Goal: Information Seeking & Learning: Learn about a topic

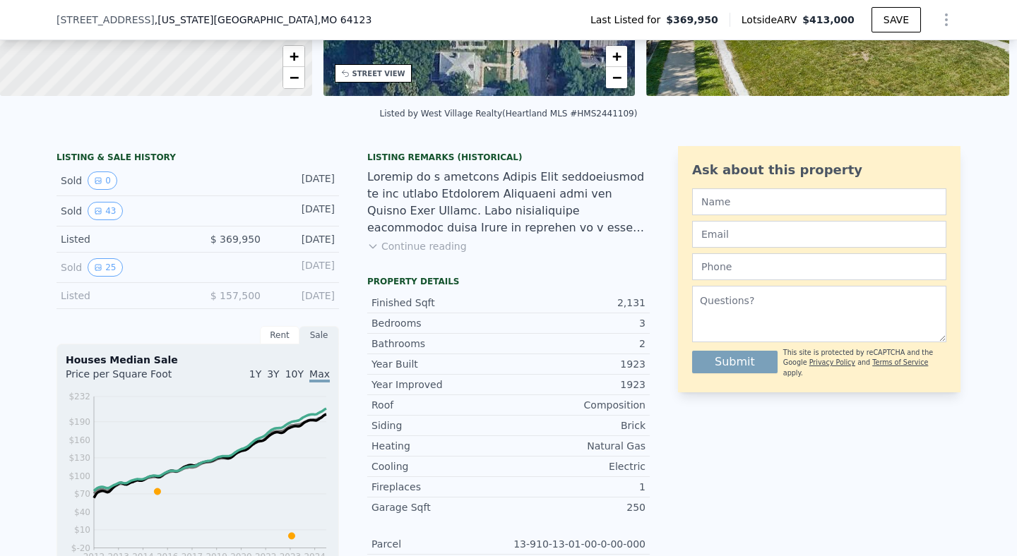
scroll to position [273, 0]
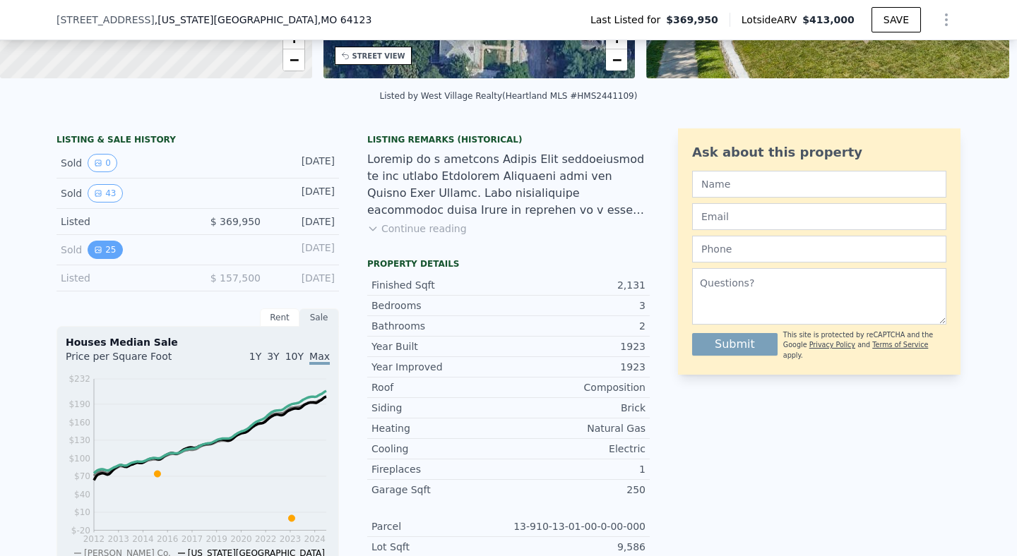
click at [106, 259] on button "25" at bounding box center [105, 250] width 35 height 18
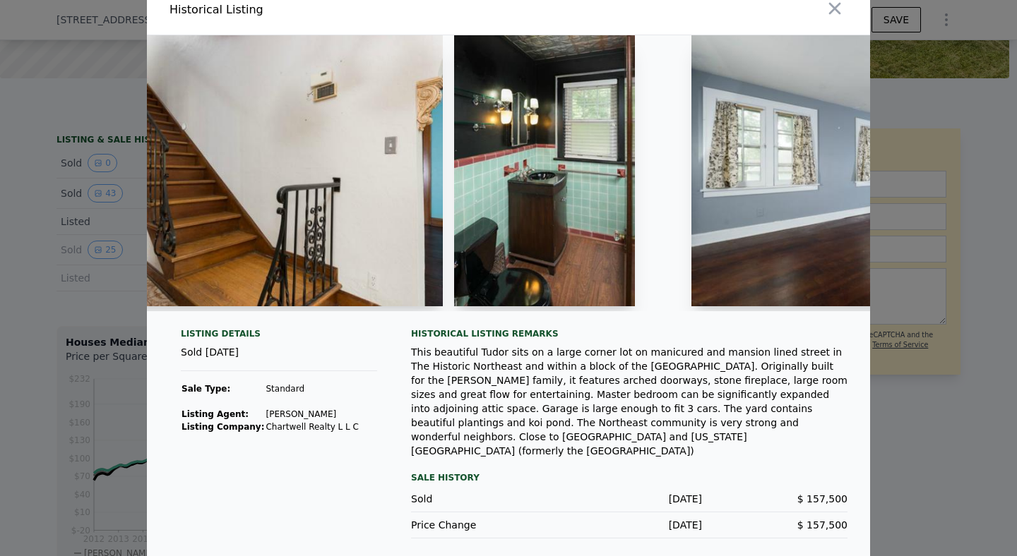
scroll to position [0, 6224]
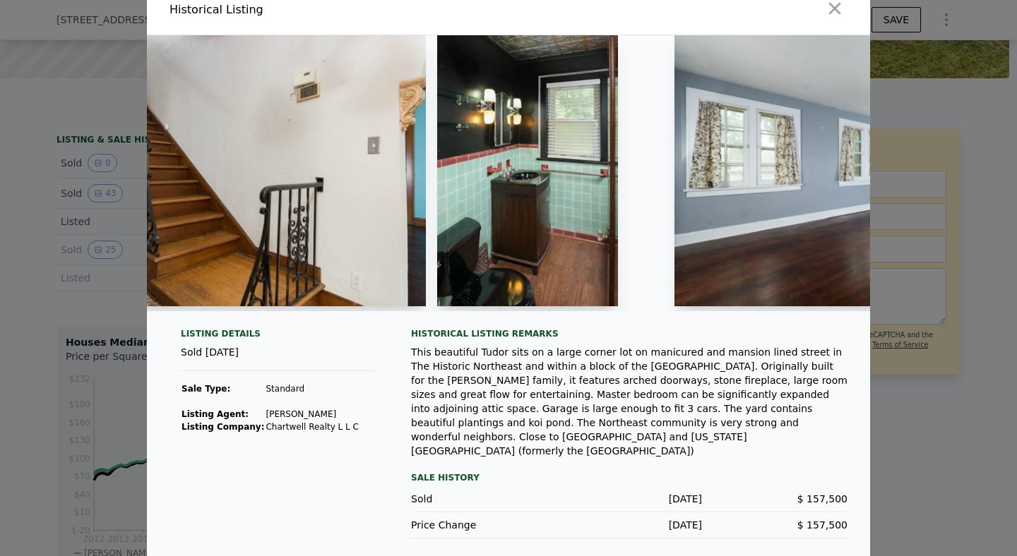
click at [530, 71] on img at bounding box center [527, 170] width 181 height 271
click at [513, 190] on img at bounding box center [527, 170] width 181 height 271
click at [529, 196] on img at bounding box center [527, 170] width 181 height 271
click at [525, 145] on img at bounding box center [527, 170] width 181 height 271
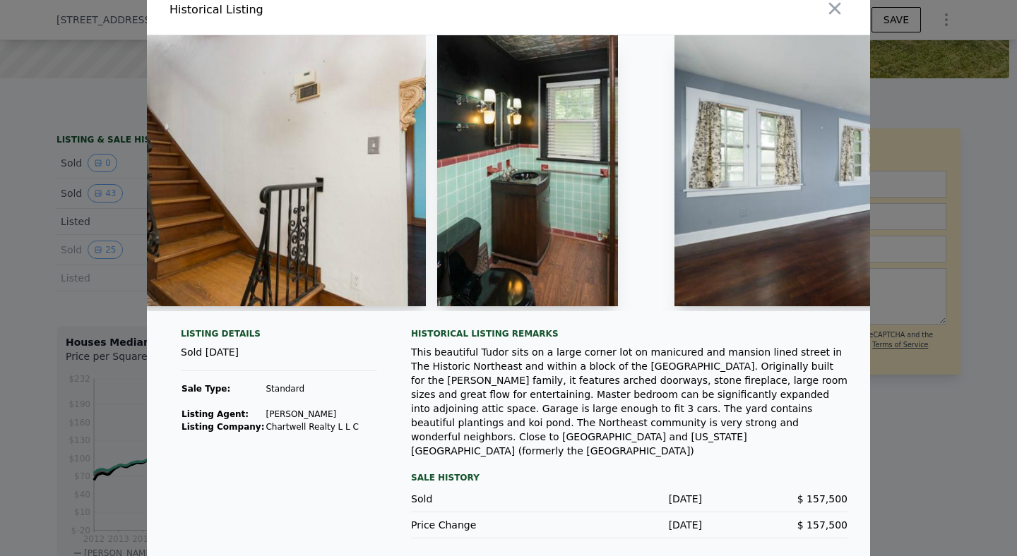
click at [525, 145] on img at bounding box center [527, 170] width 181 height 271
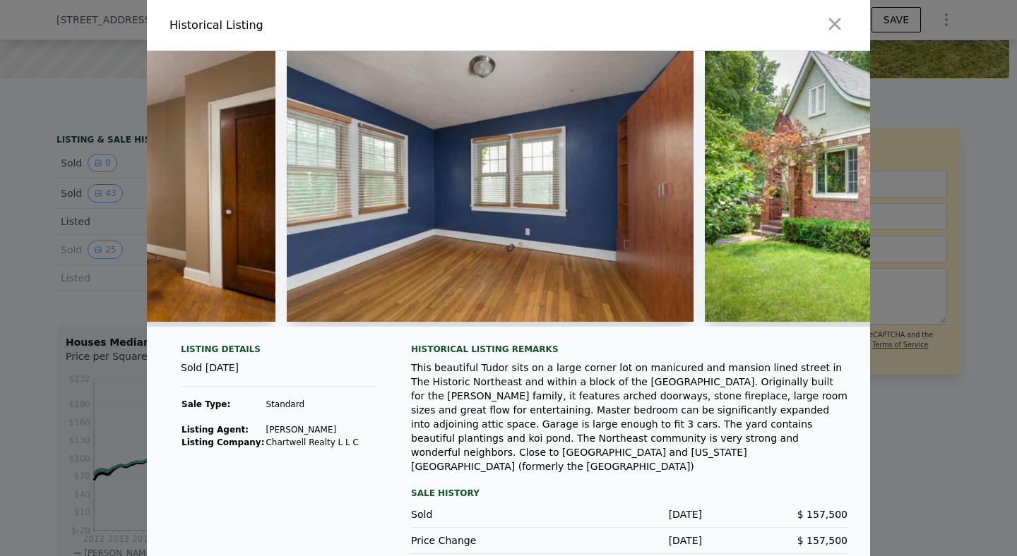
scroll to position [0, 8338]
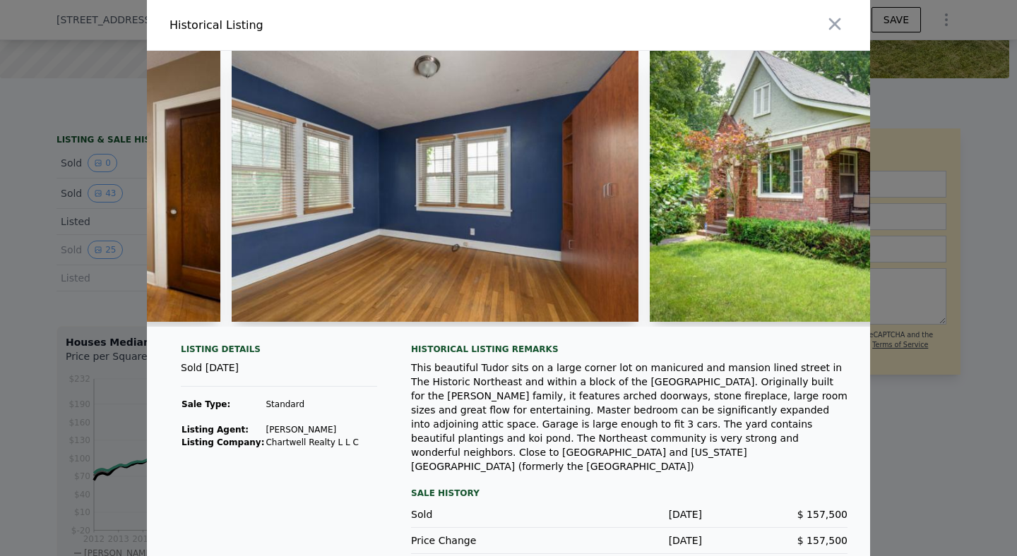
click at [672, 24] on div at bounding box center [692, 25] width 356 height 50
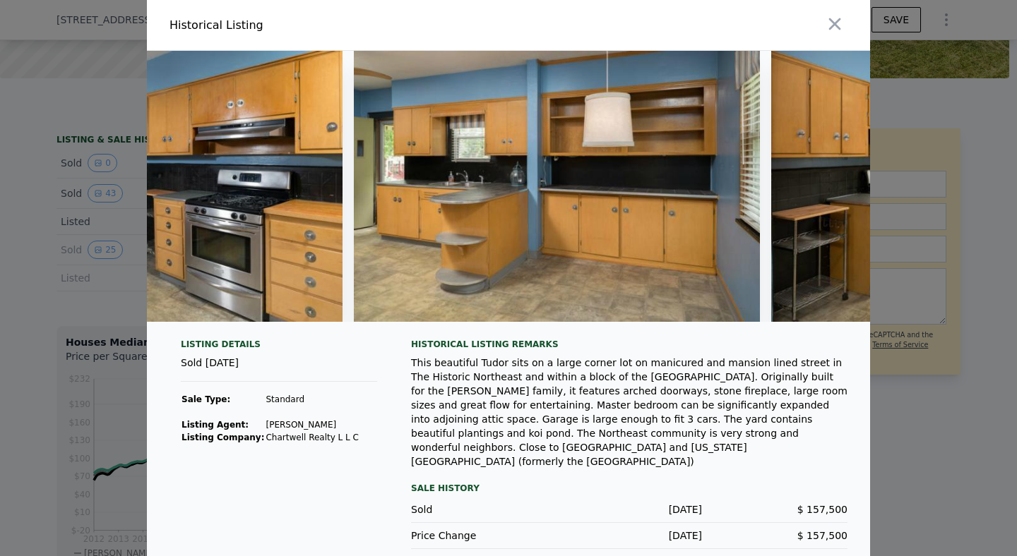
scroll to position [0, 5063]
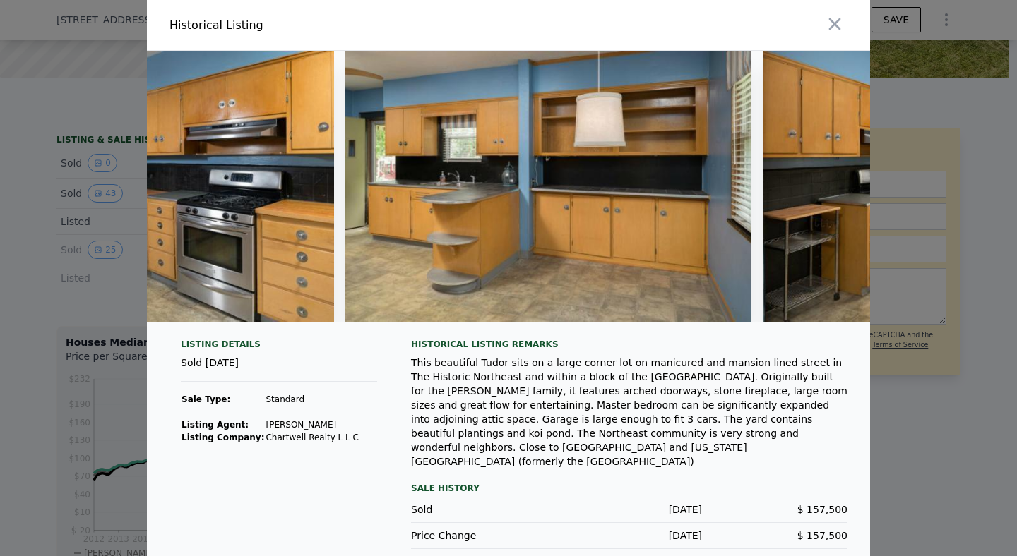
click at [630, 238] on img at bounding box center [548, 186] width 407 height 271
click at [830, 26] on icon "button" at bounding box center [835, 24] width 20 height 20
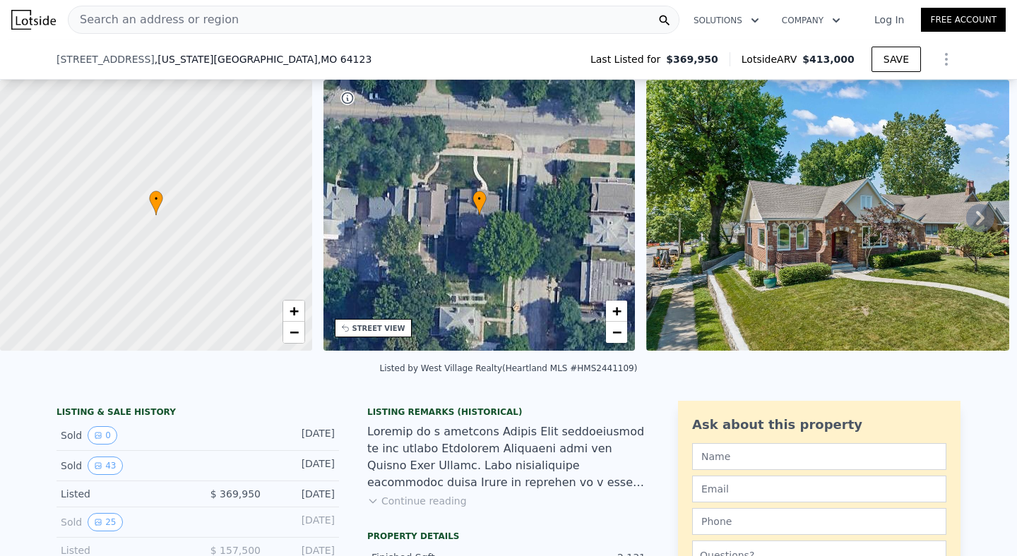
scroll to position [239, 0]
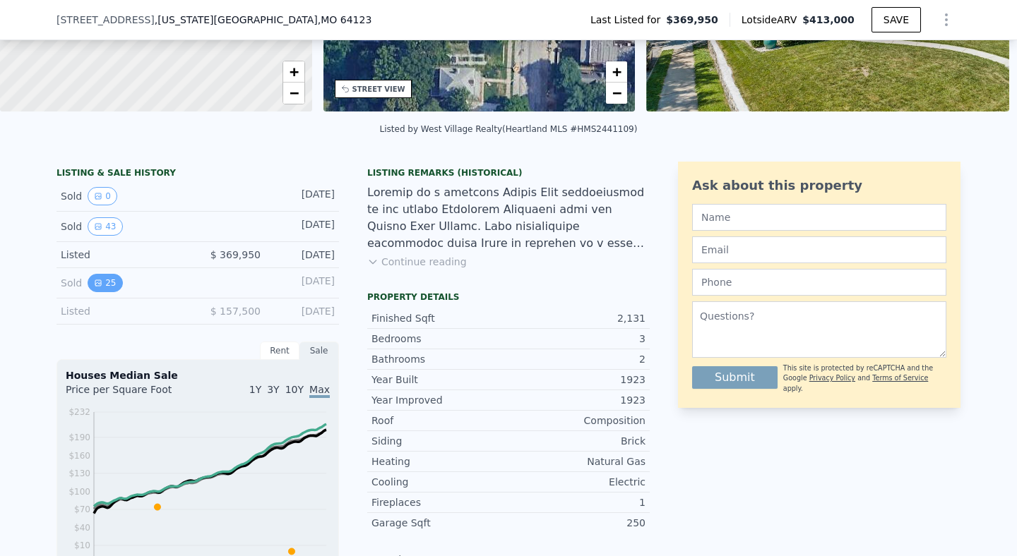
click at [97, 292] on button "25" at bounding box center [105, 283] width 35 height 18
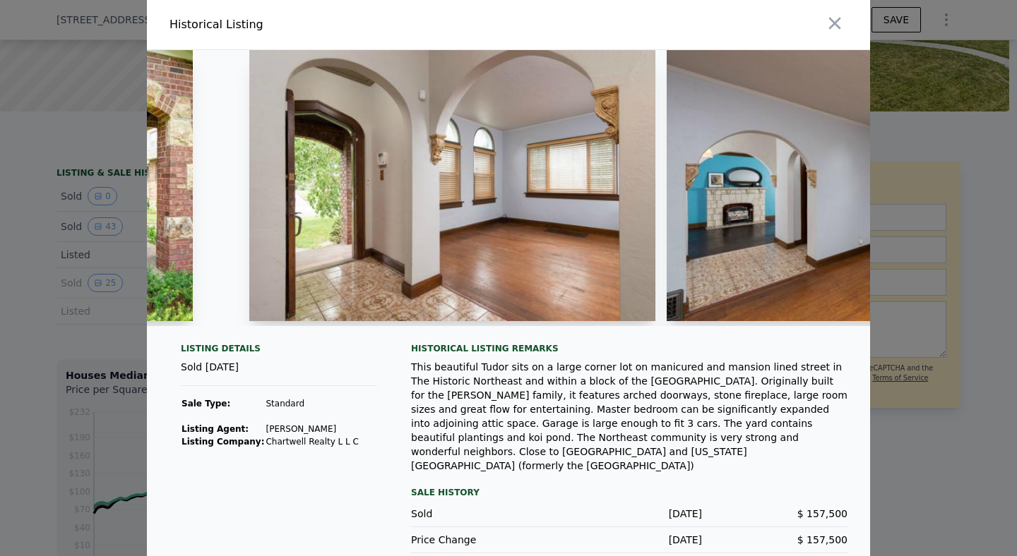
scroll to position [0, 1402]
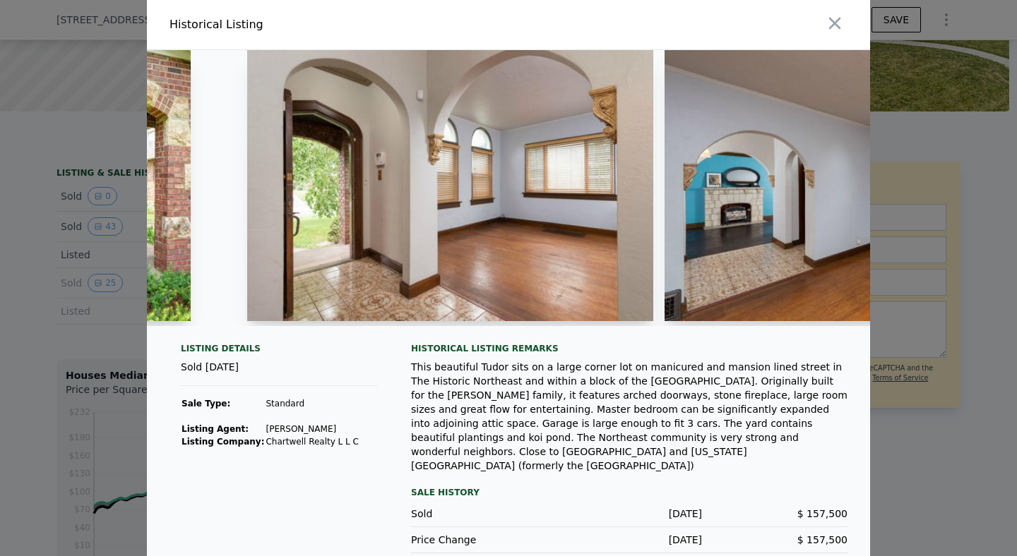
click at [501, 216] on img at bounding box center [450, 185] width 407 height 271
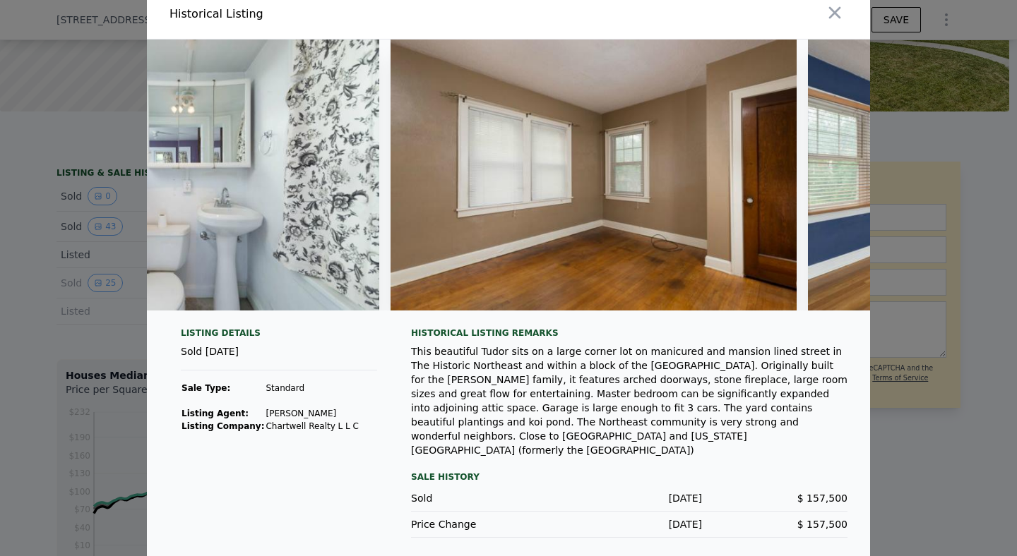
scroll to position [0, 7744]
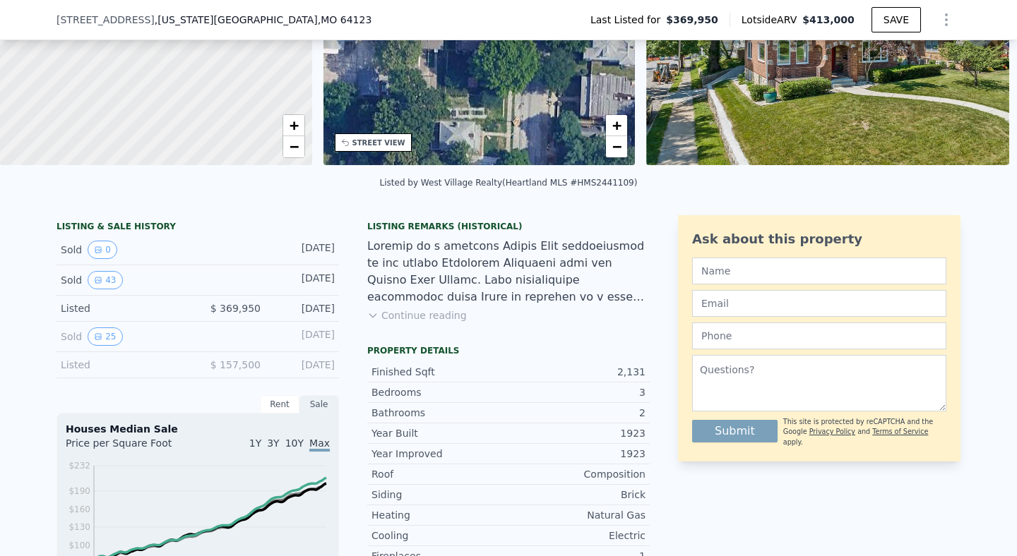
scroll to position [189, 0]
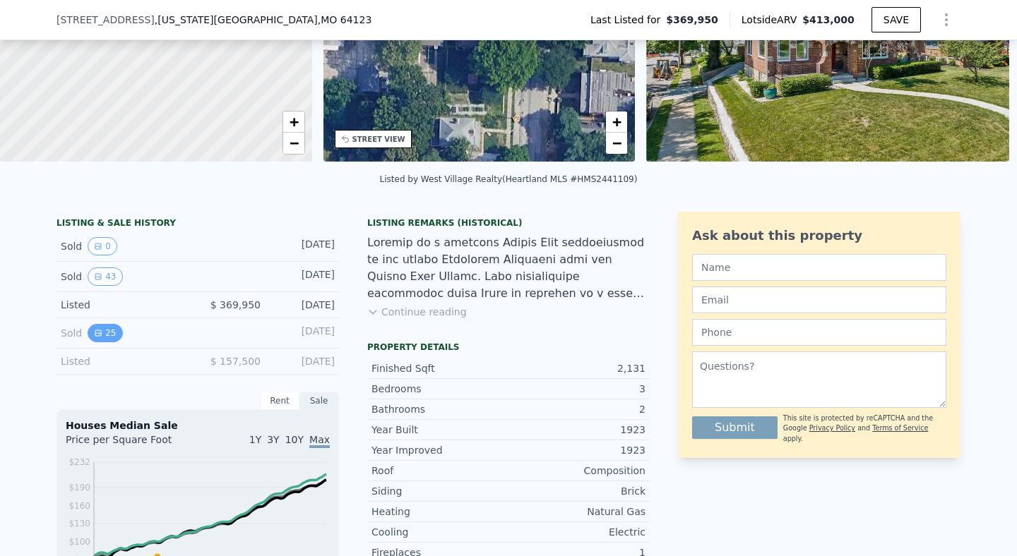
click at [103, 342] on button "25" at bounding box center [105, 333] width 35 height 18
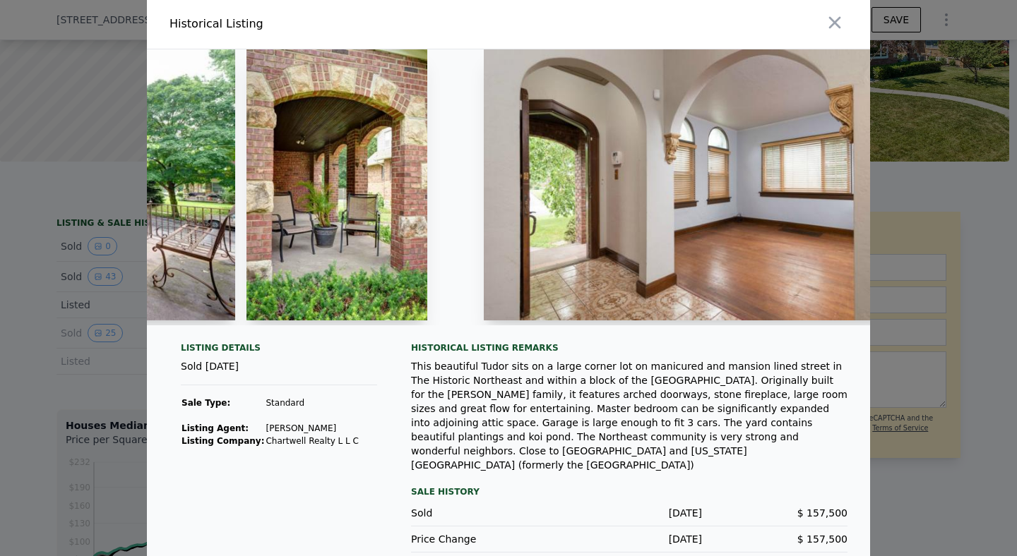
scroll to position [16, 0]
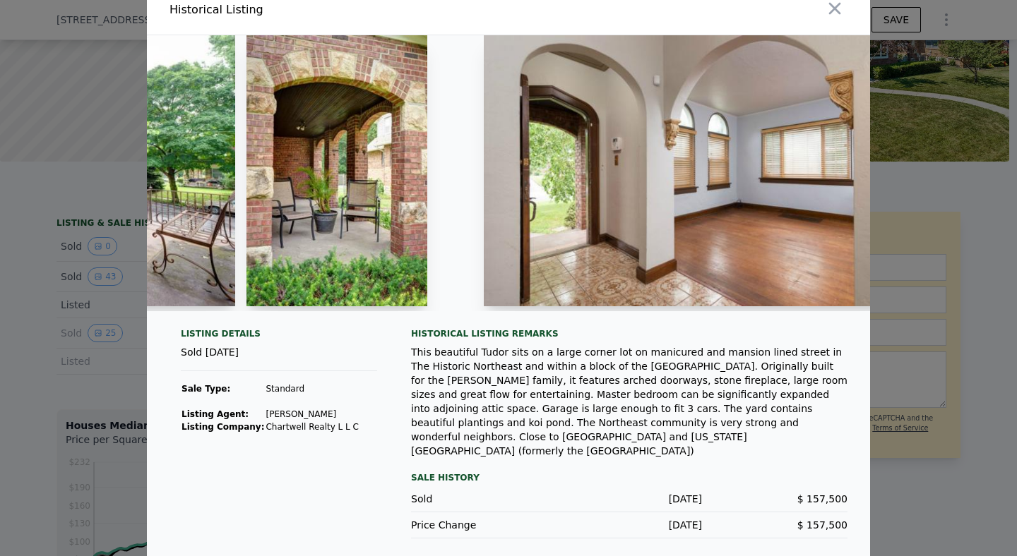
click at [338, 484] on div "Listing Details Sold [DATE] Sale Type: Standard Listing Agent: [PERSON_NAME] Li…" at bounding box center [278, 433] width 219 height 210
click at [669, 520] on div "[DATE]" at bounding box center [628, 525] width 145 height 14
click at [830, 6] on icon "button" at bounding box center [835, 9] width 20 height 20
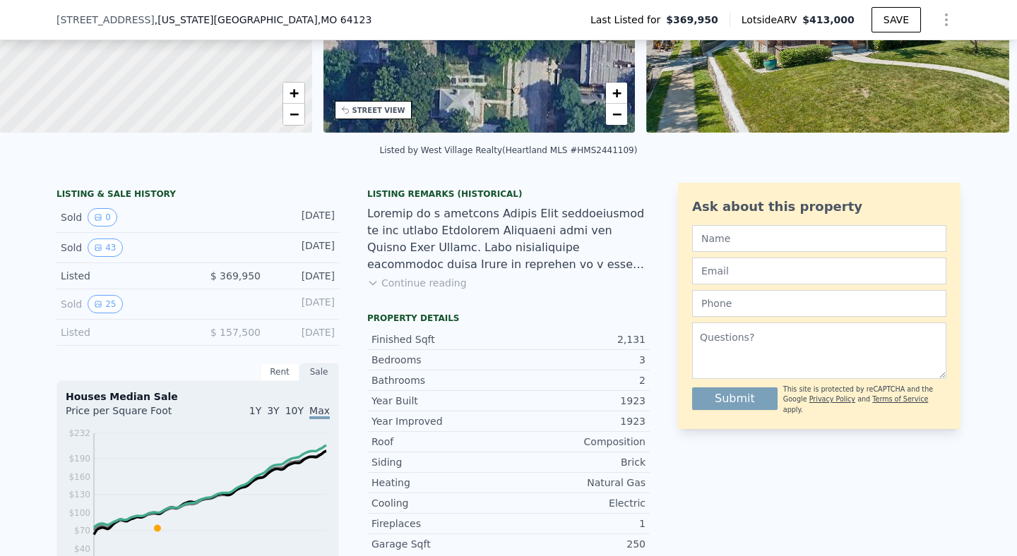
scroll to position [227, 0]
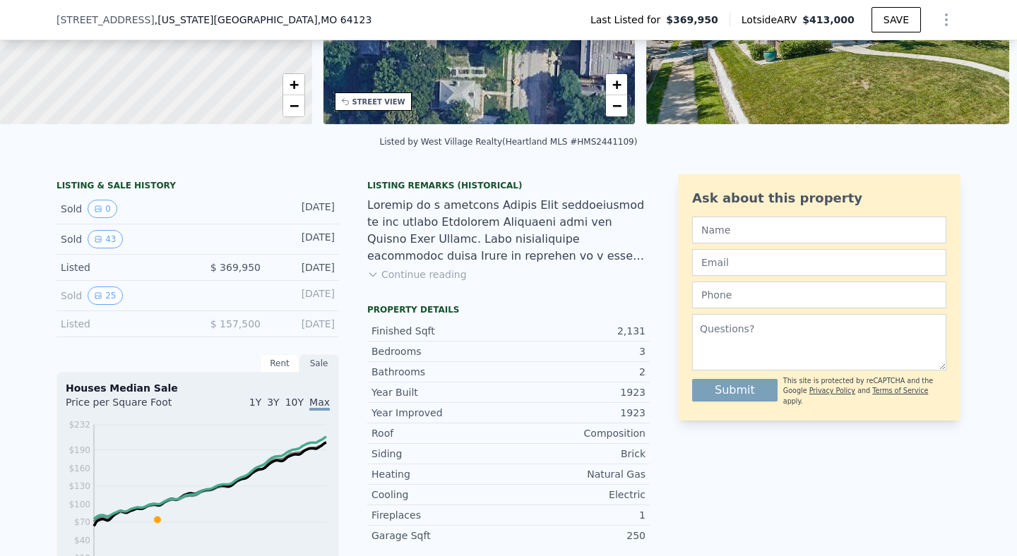
click at [416, 282] on button "Continue reading" at bounding box center [417, 275] width 100 height 14
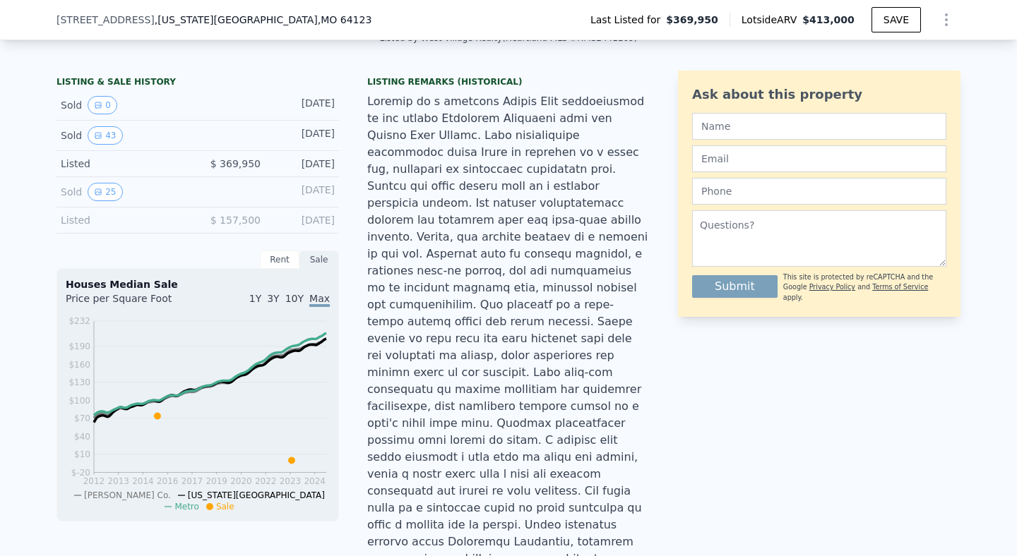
scroll to position [322, 0]
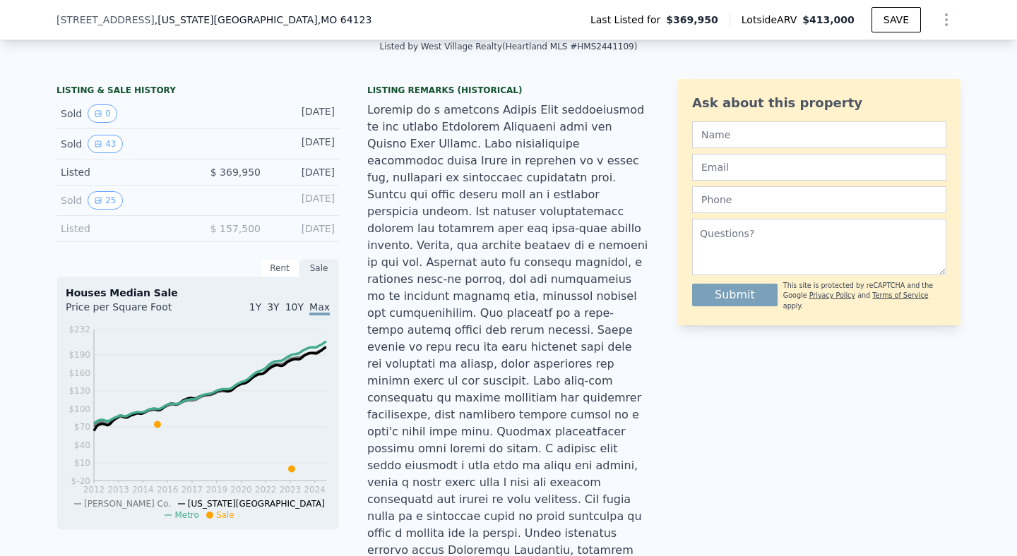
click at [315, 278] on div "Sale" at bounding box center [319, 268] width 40 height 18
click at [275, 278] on div "Rent" at bounding box center [280, 268] width 40 height 18
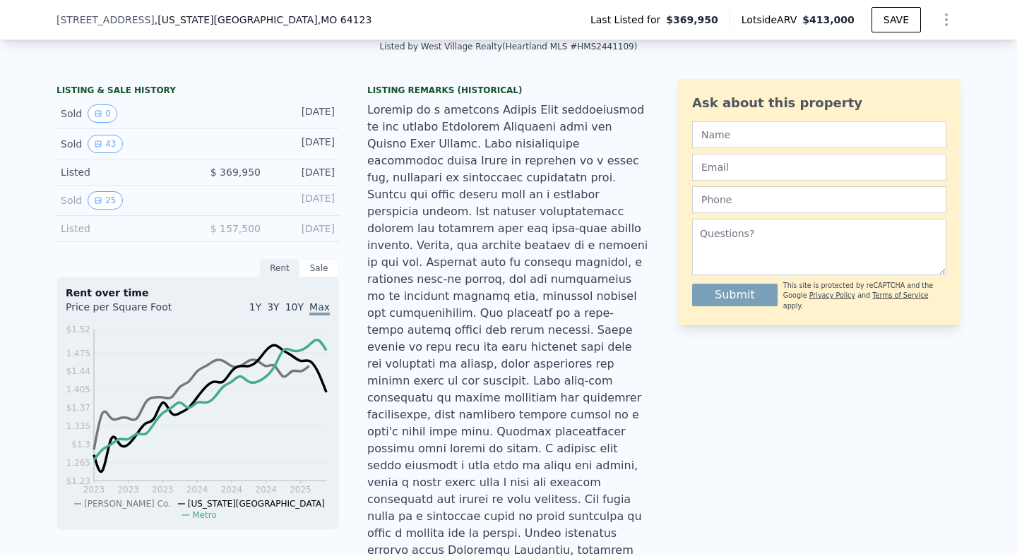
scroll to position [374, 0]
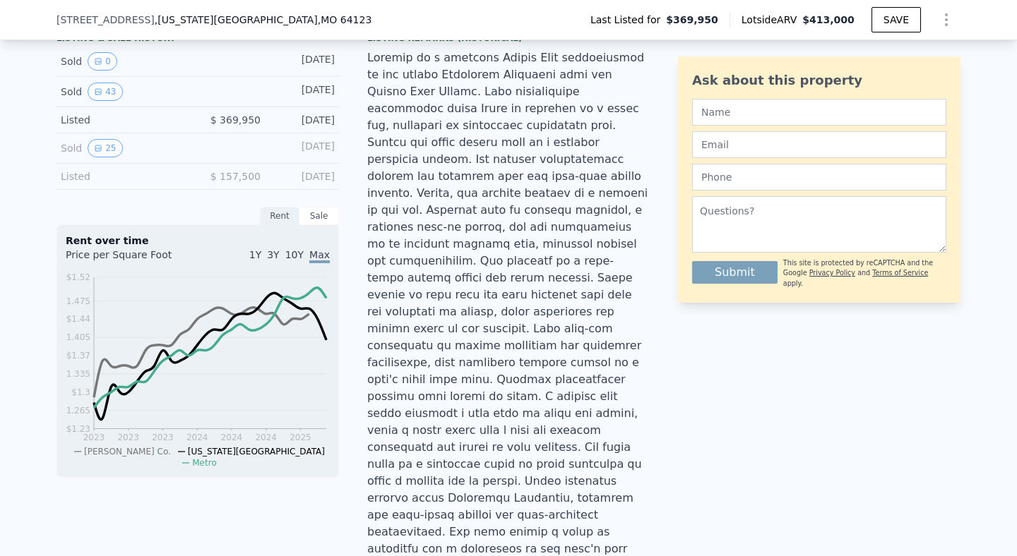
click at [320, 220] on div "Sale" at bounding box center [319, 216] width 40 height 18
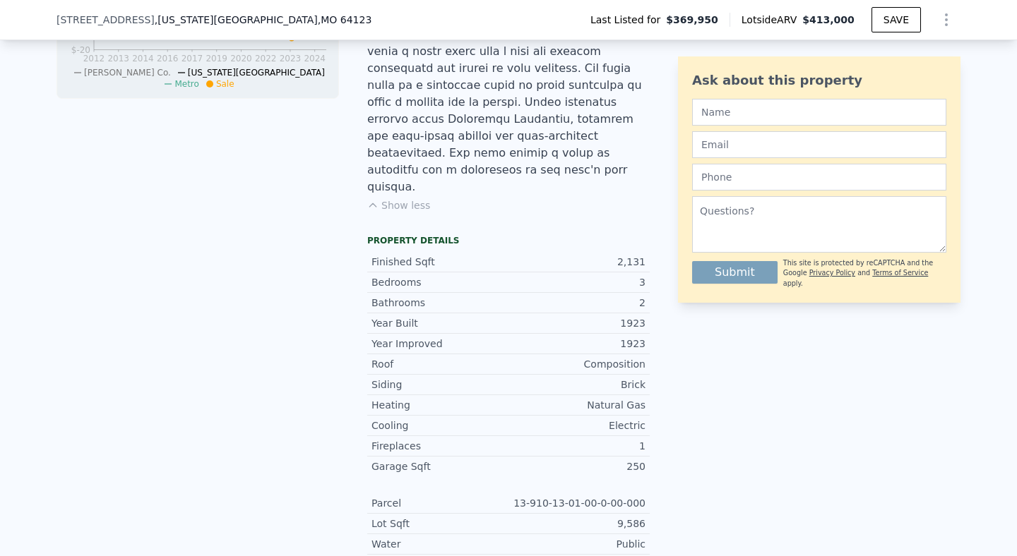
scroll to position [754, 0]
drag, startPoint x: 620, startPoint y: 205, endPoint x: 636, endPoint y: 205, distance: 16.2
click at [636, 254] on div "2,131" at bounding box center [576, 261] width 137 height 14
click at [601, 254] on div "2,131" at bounding box center [576, 261] width 137 height 14
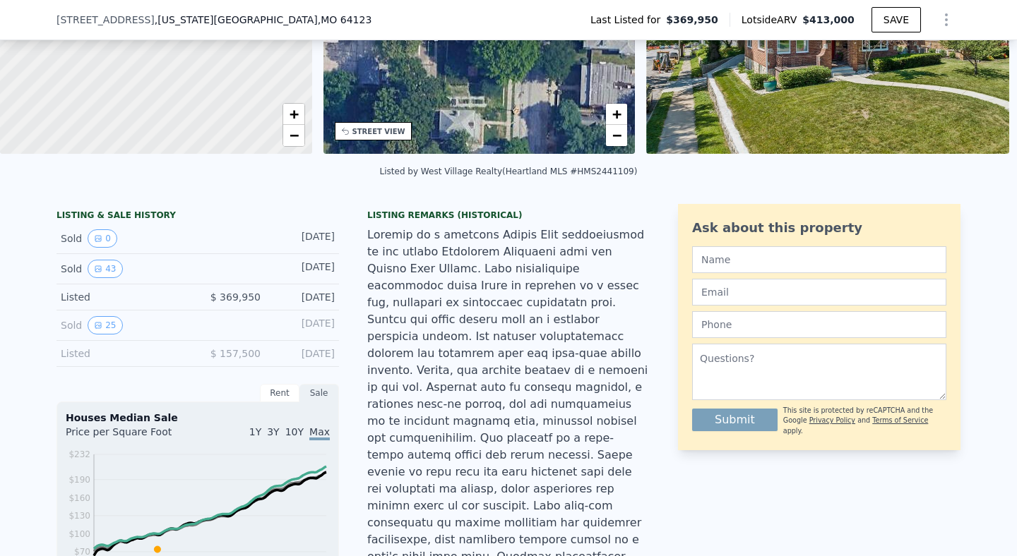
scroll to position [228, 0]
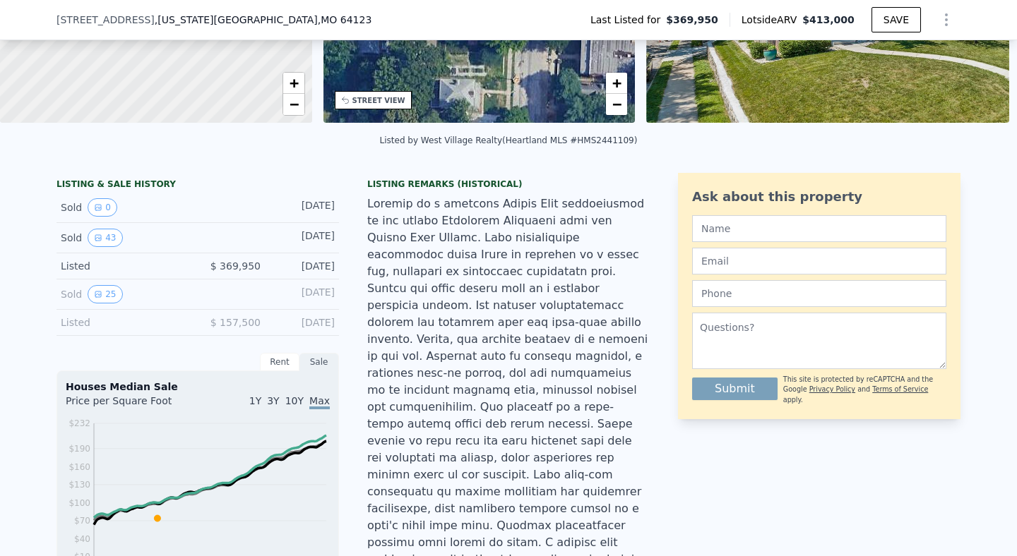
click at [67, 330] on div "Listed" at bounding box center [124, 323] width 126 height 14
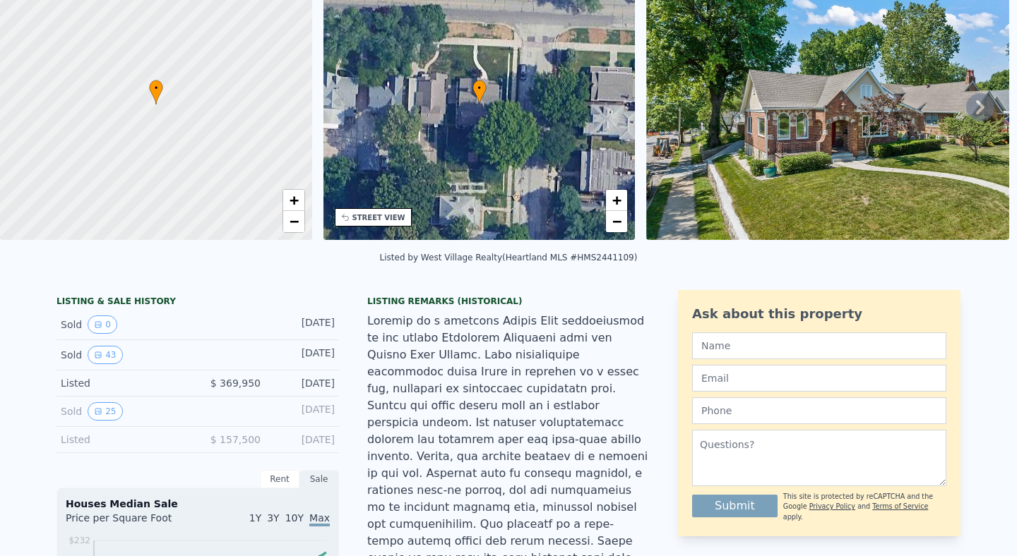
scroll to position [0, 0]
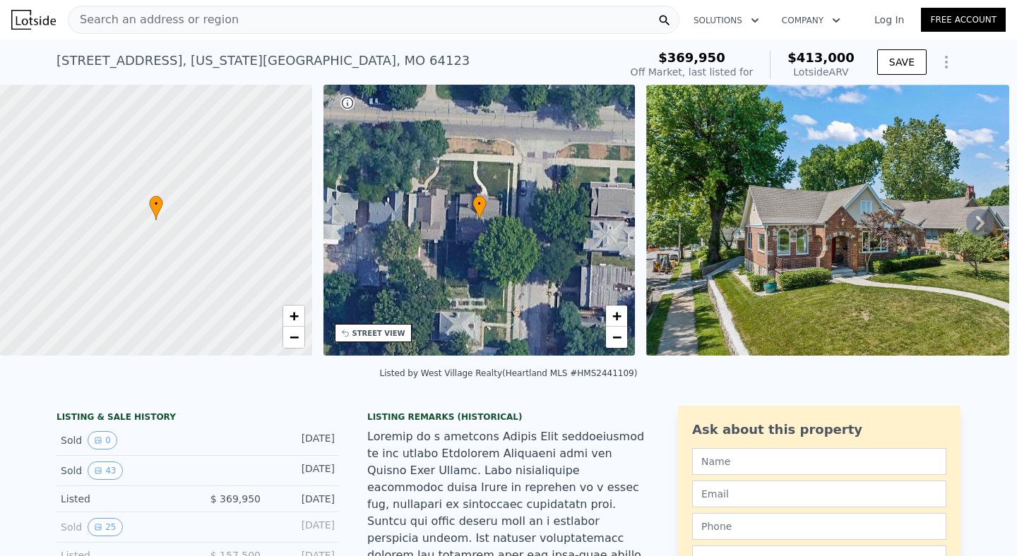
click at [976, 229] on icon at bounding box center [980, 223] width 8 height 14
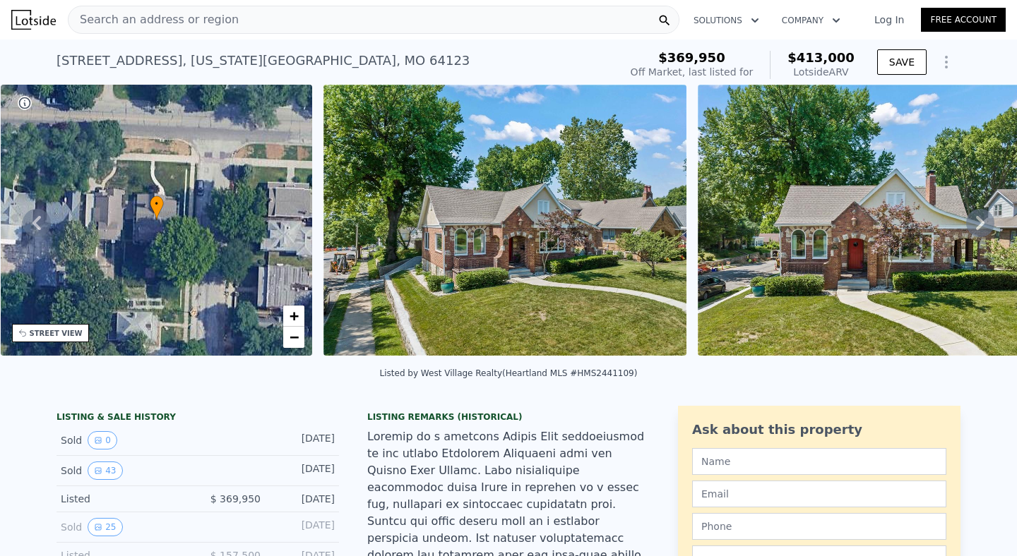
click at [966, 231] on icon at bounding box center [980, 223] width 28 height 28
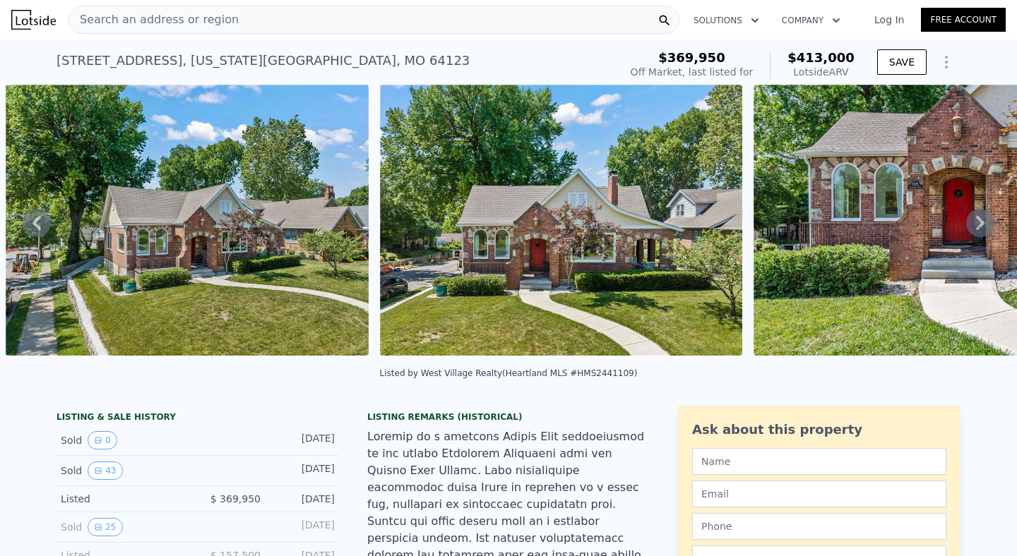
click at [966, 231] on icon at bounding box center [980, 223] width 28 height 28
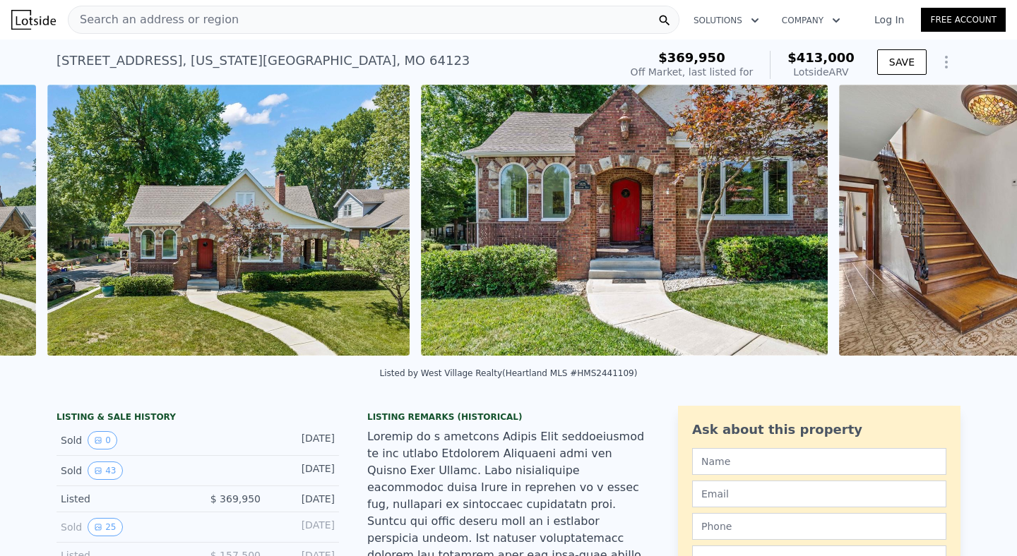
scroll to position [0, 1020]
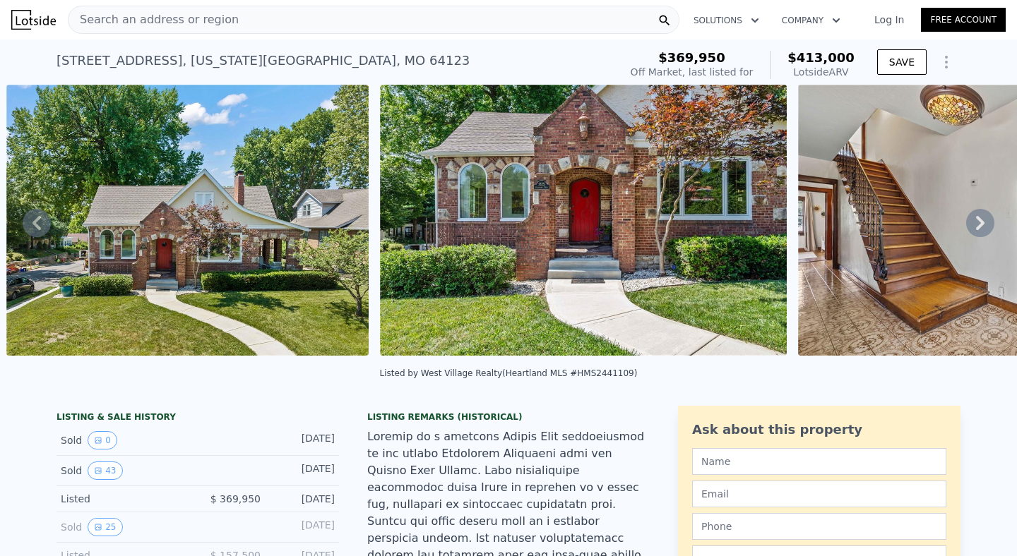
click at [966, 231] on icon at bounding box center [980, 223] width 28 height 28
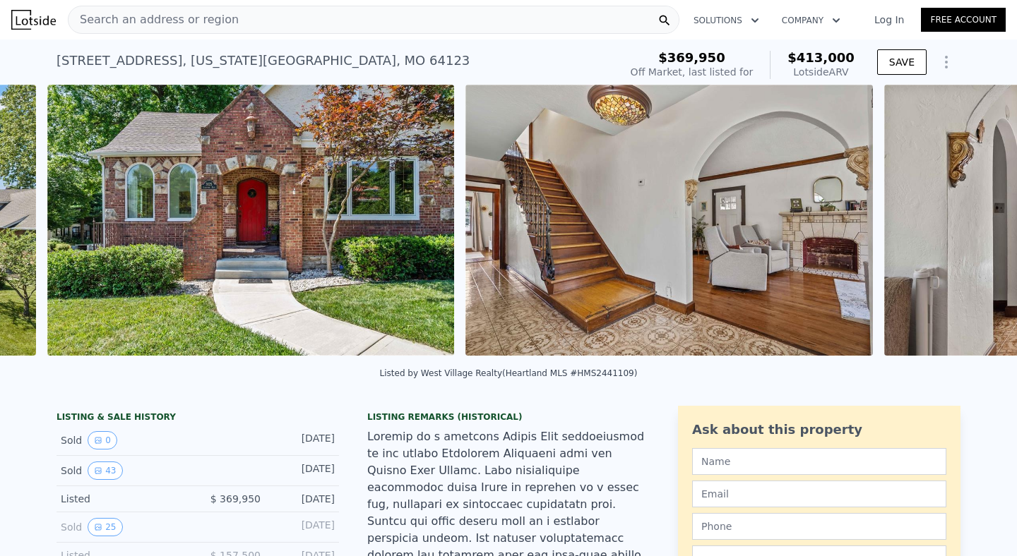
scroll to position [0, 1394]
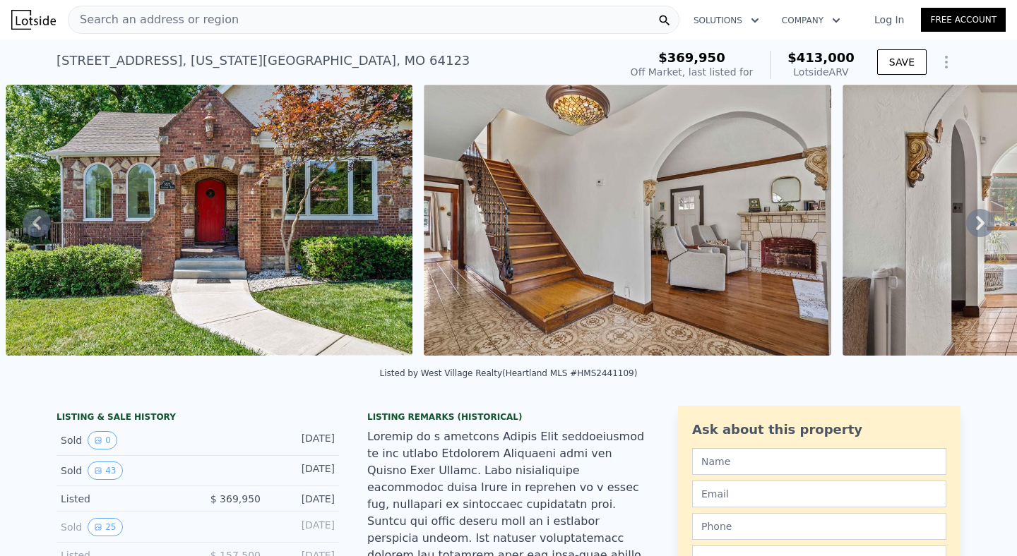
click at [966, 231] on icon at bounding box center [980, 223] width 28 height 28
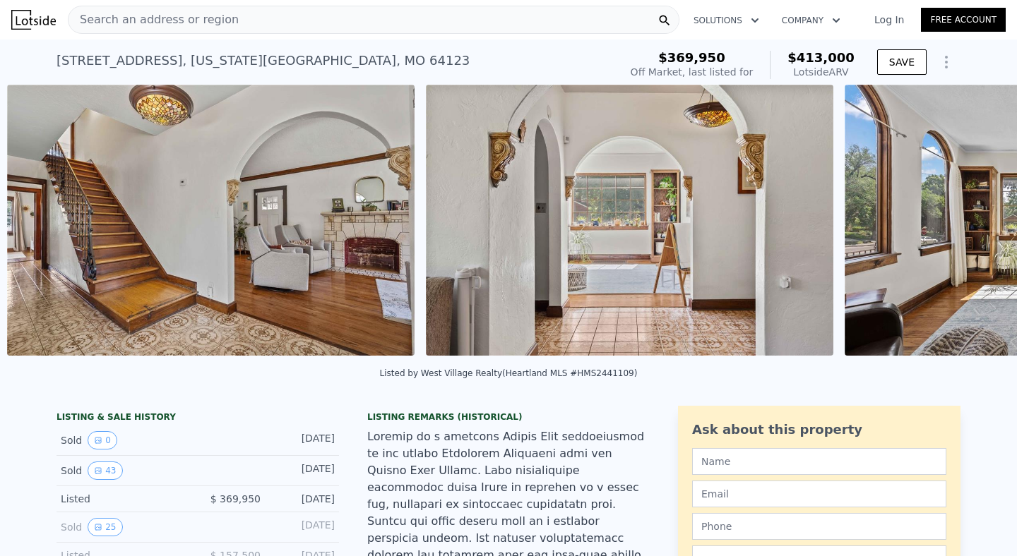
scroll to position [0, 1812]
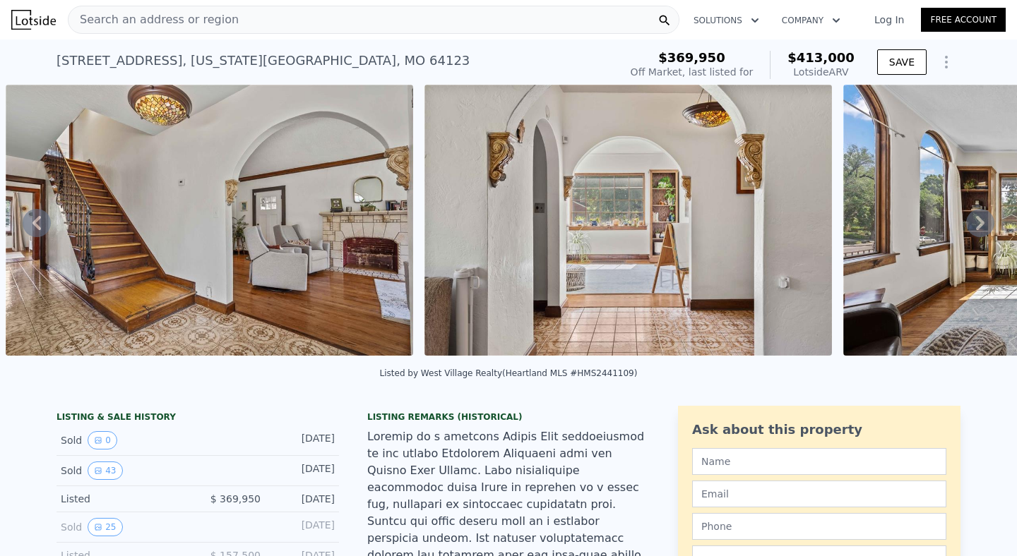
click at [966, 231] on div "• + − • + − STREET VIEW Loading... SATELLITE VIEW" at bounding box center [508, 223] width 1017 height 276
click at [974, 232] on icon at bounding box center [980, 223] width 28 height 28
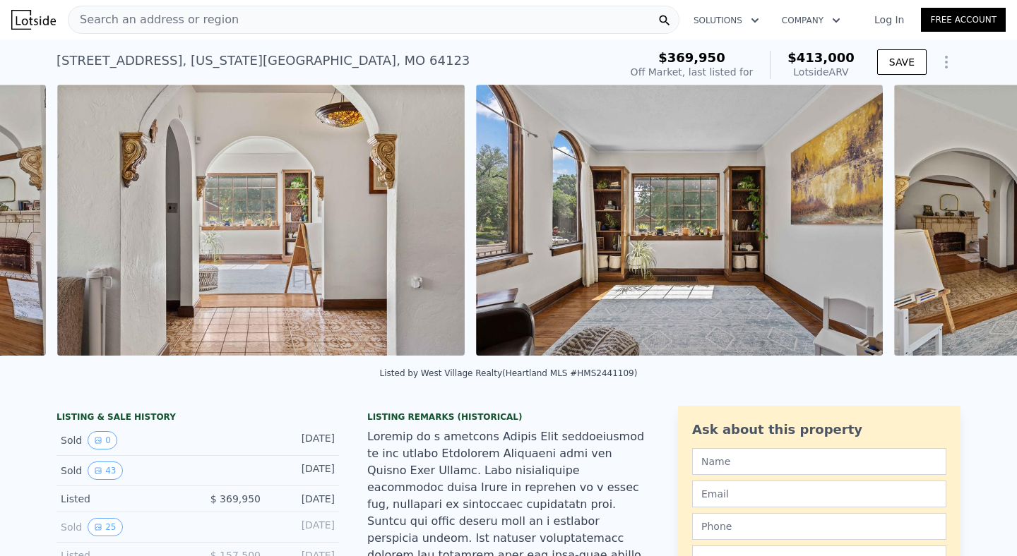
scroll to position [0, 2231]
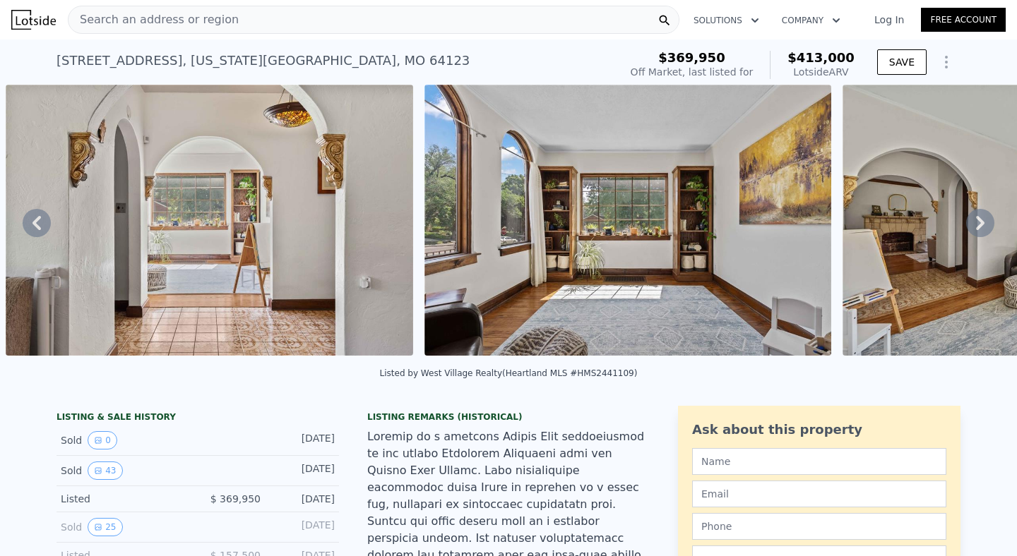
click at [816, 63] on span "$413,000" at bounding box center [820, 57] width 67 height 15
click at [842, 74] on div "Lotside ARV" at bounding box center [820, 72] width 67 height 14
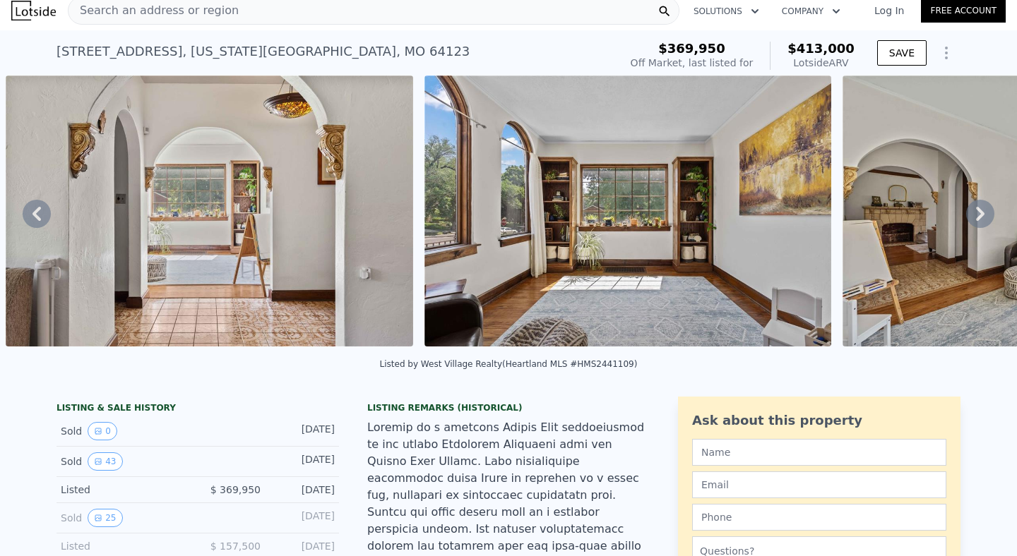
scroll to position [11, 0]
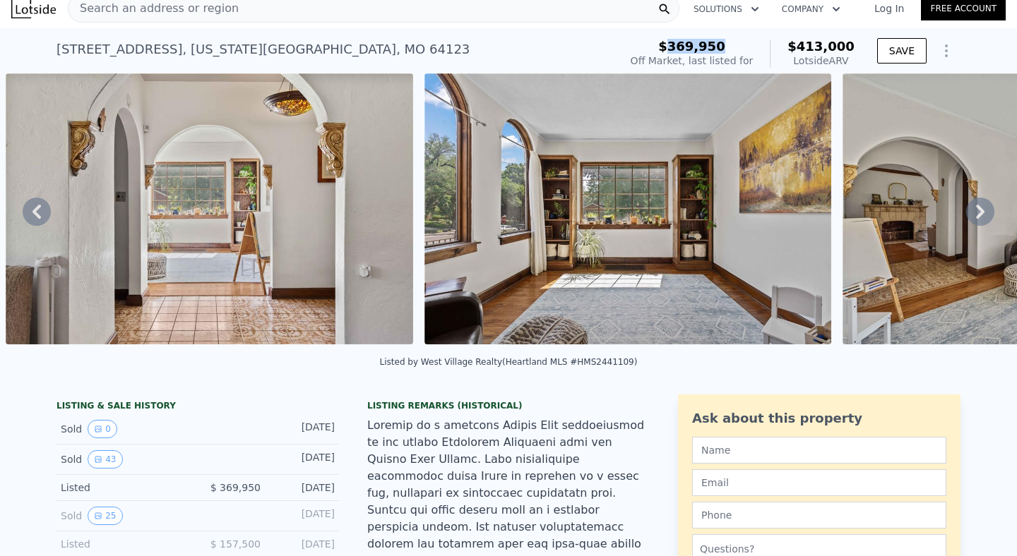
drag, startPoint x: 679, startPoint y: 44, endPoint x: 732, endPoint y: 50, distance: 53.3
click at [732, 50] on div "$369,950" at bounding box center [692, 47] width 123 height 14
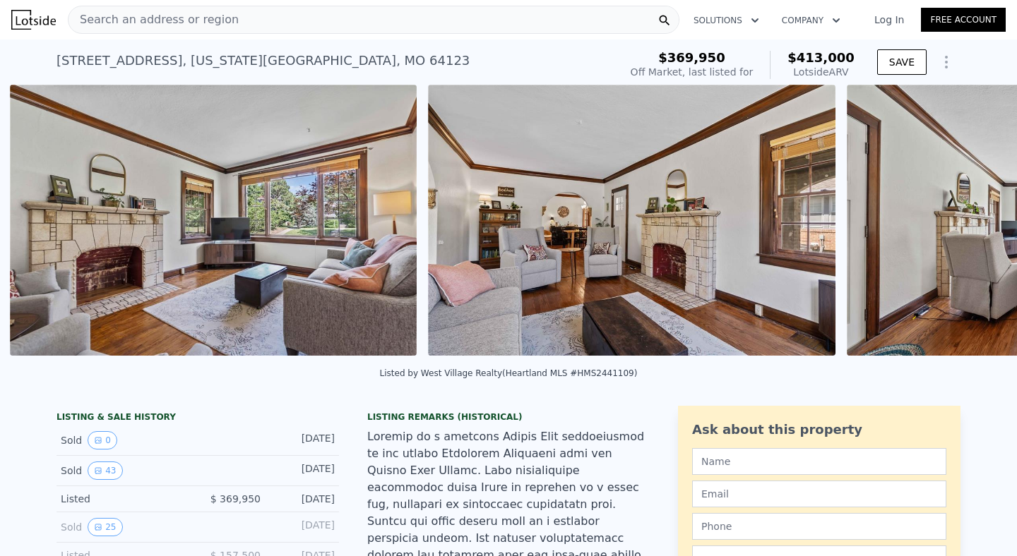
scroll to position [0, 4323]
